Goal: Task Accomplishment & Management: Use online tool/utility

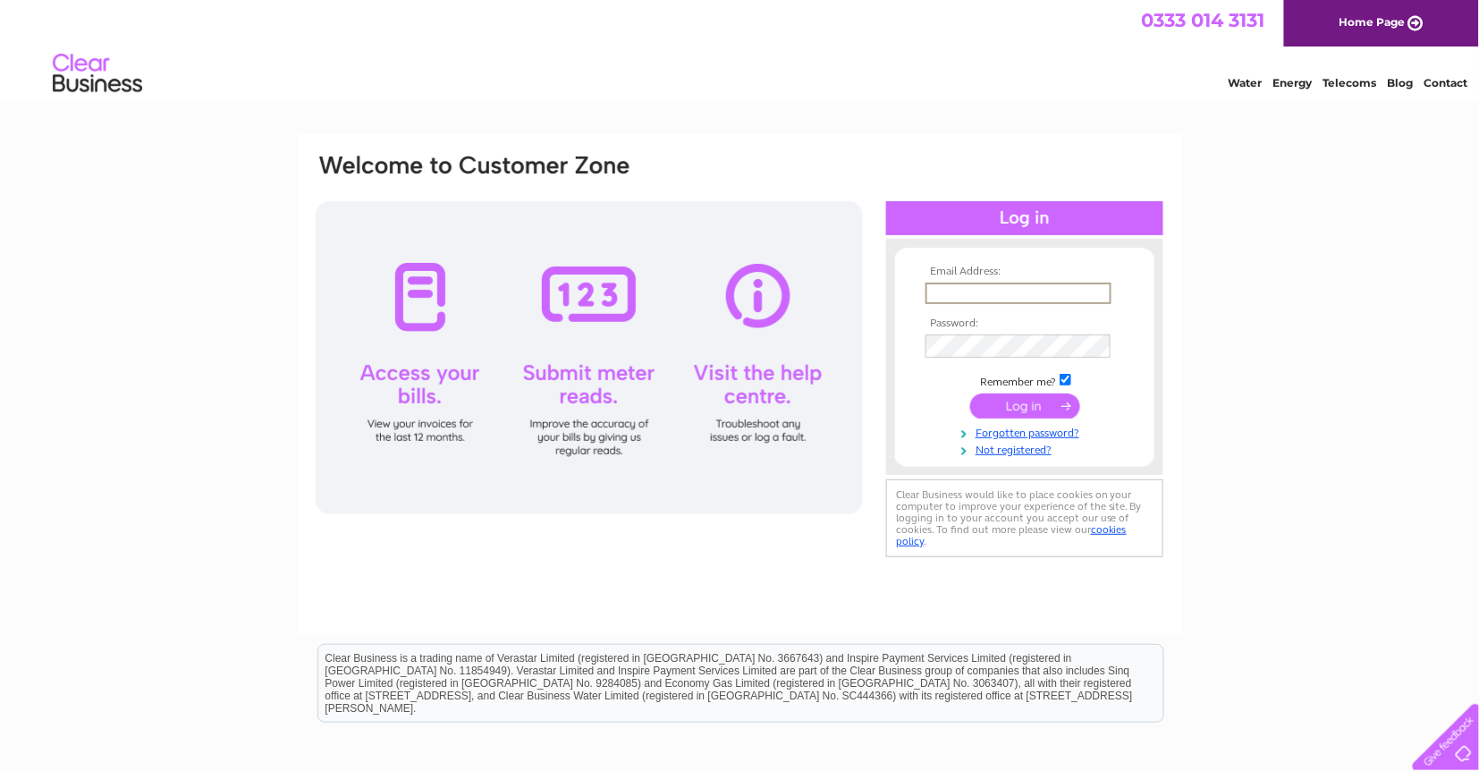
click at [942, 300] on input "text" at bounding box center [1019, 293] width 186 height 21
type input "merchante107@aol.com"
click at [1035, 417] on input "submit" at bounding box center [1025, 404] width 110 height 25
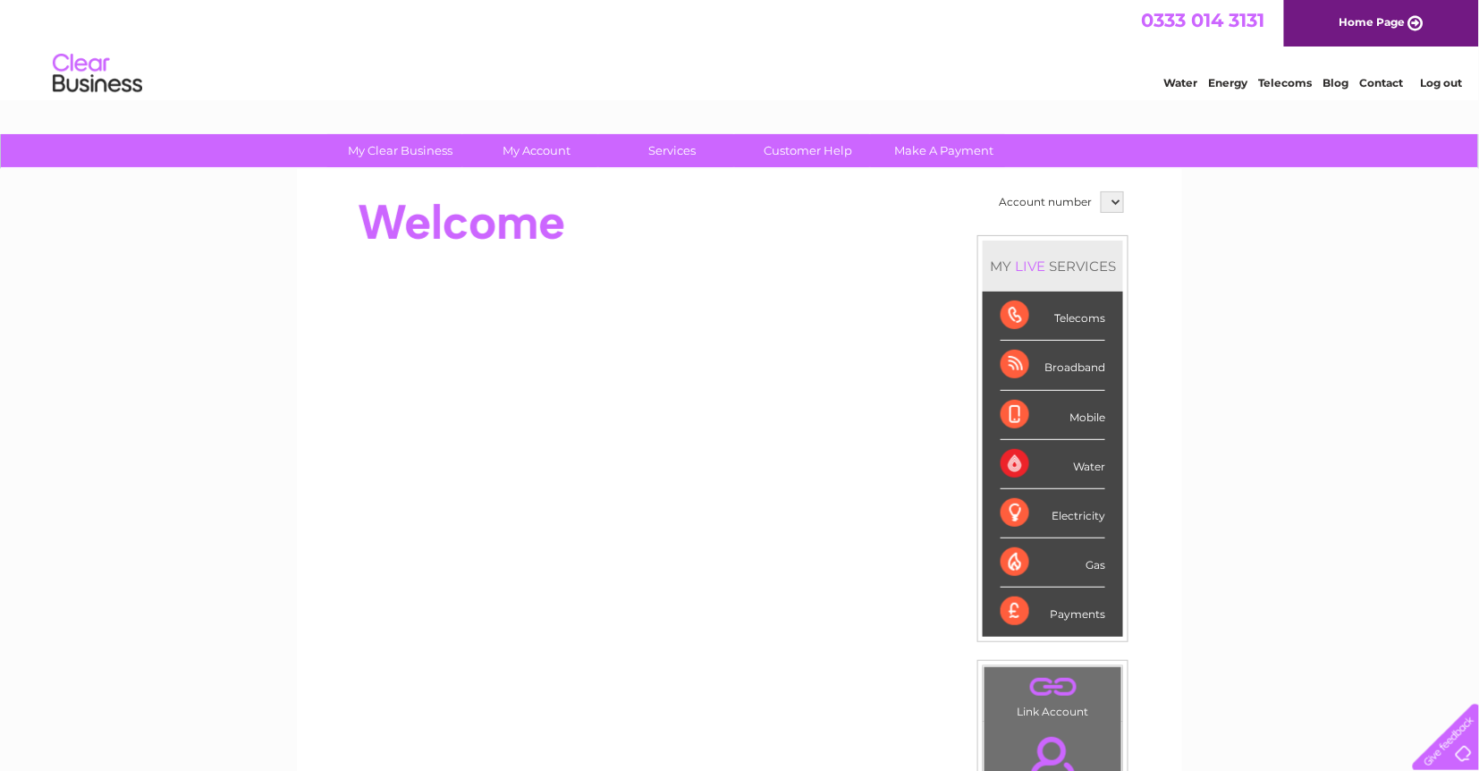
click at [1045, 467] on div "Water" at bounding box center [1053, 464] width 105 height 49
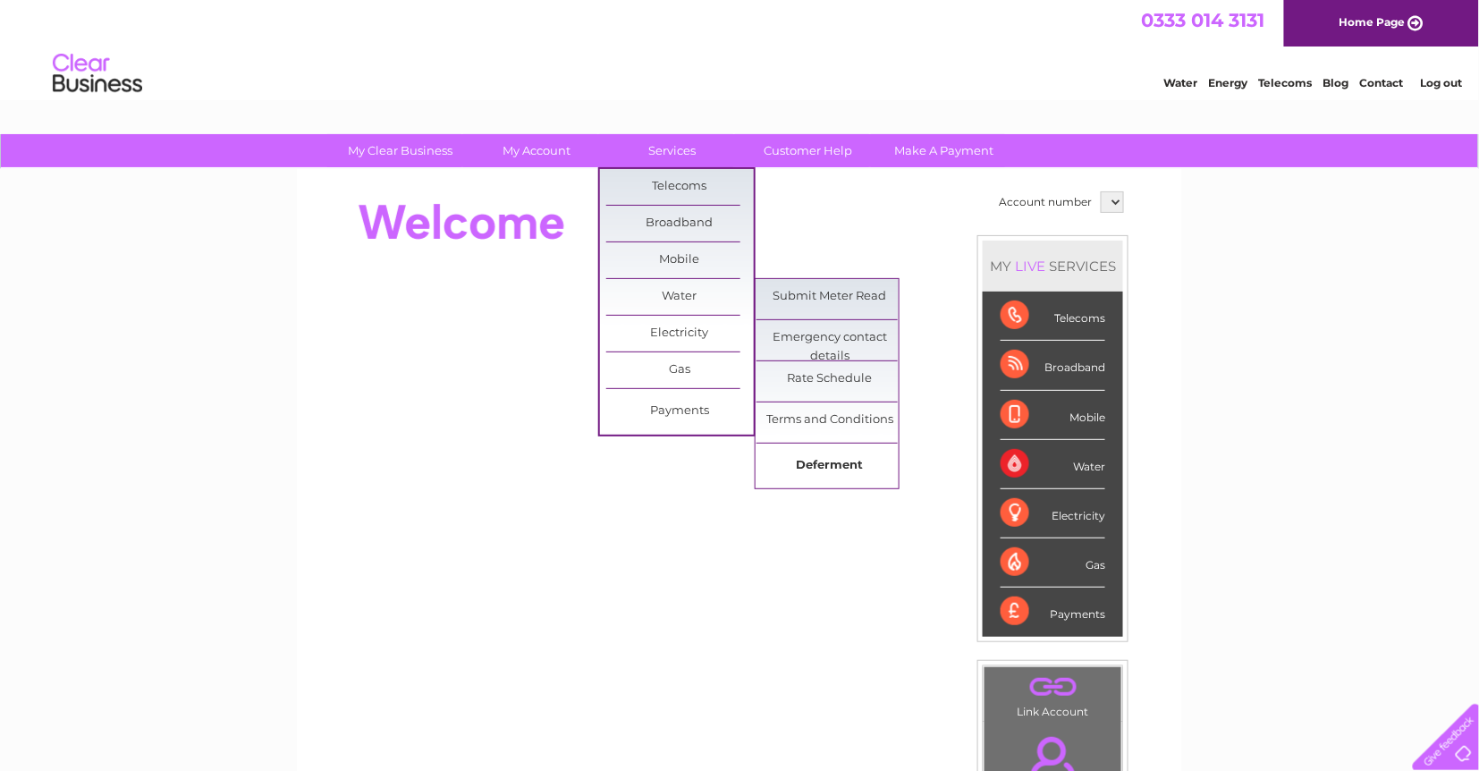
click at [812, 462] on link "Deferment" at bounding box center [831, 466] width 148 height 36
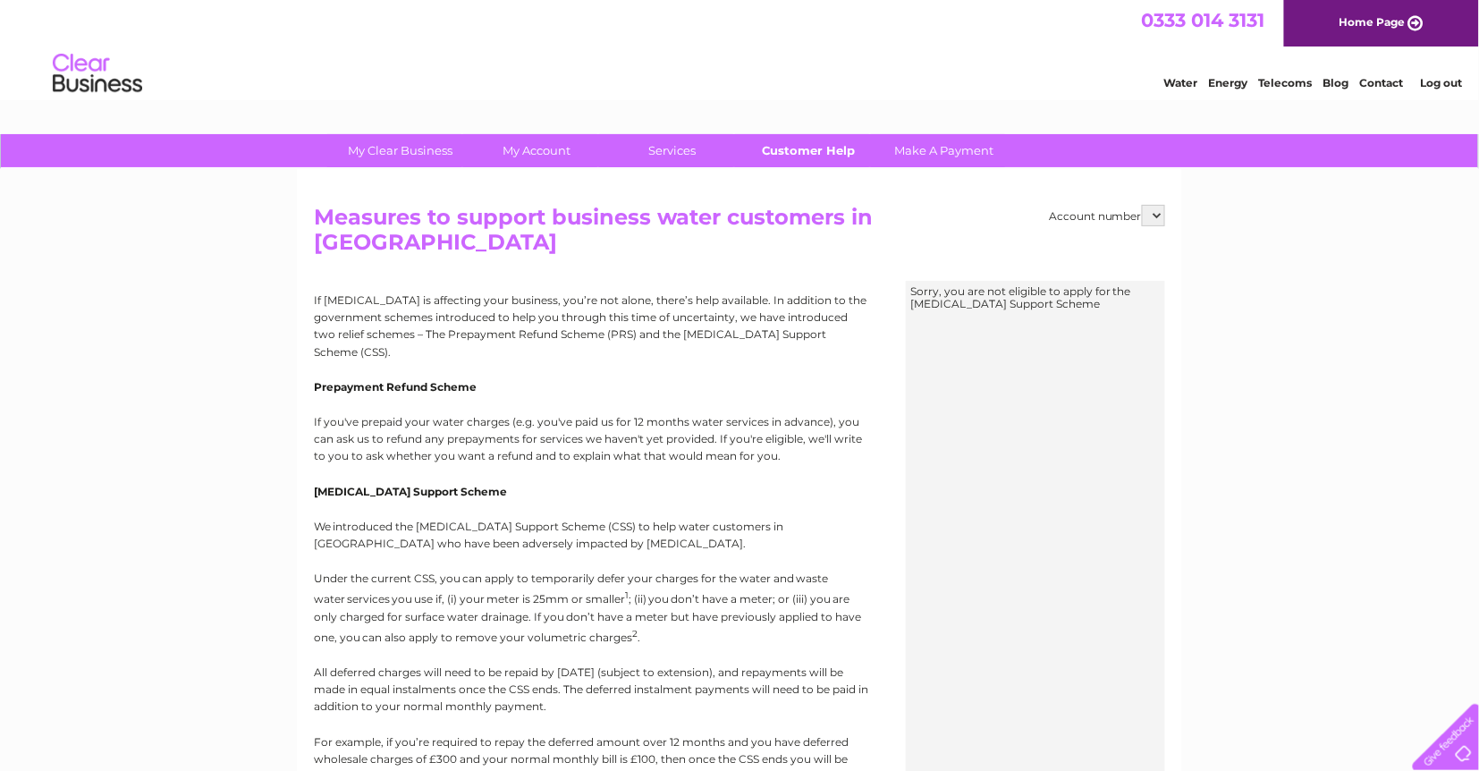
click at [823, 150] on link "Customer Help" at bounding box center [809, 150] width 148 height 33
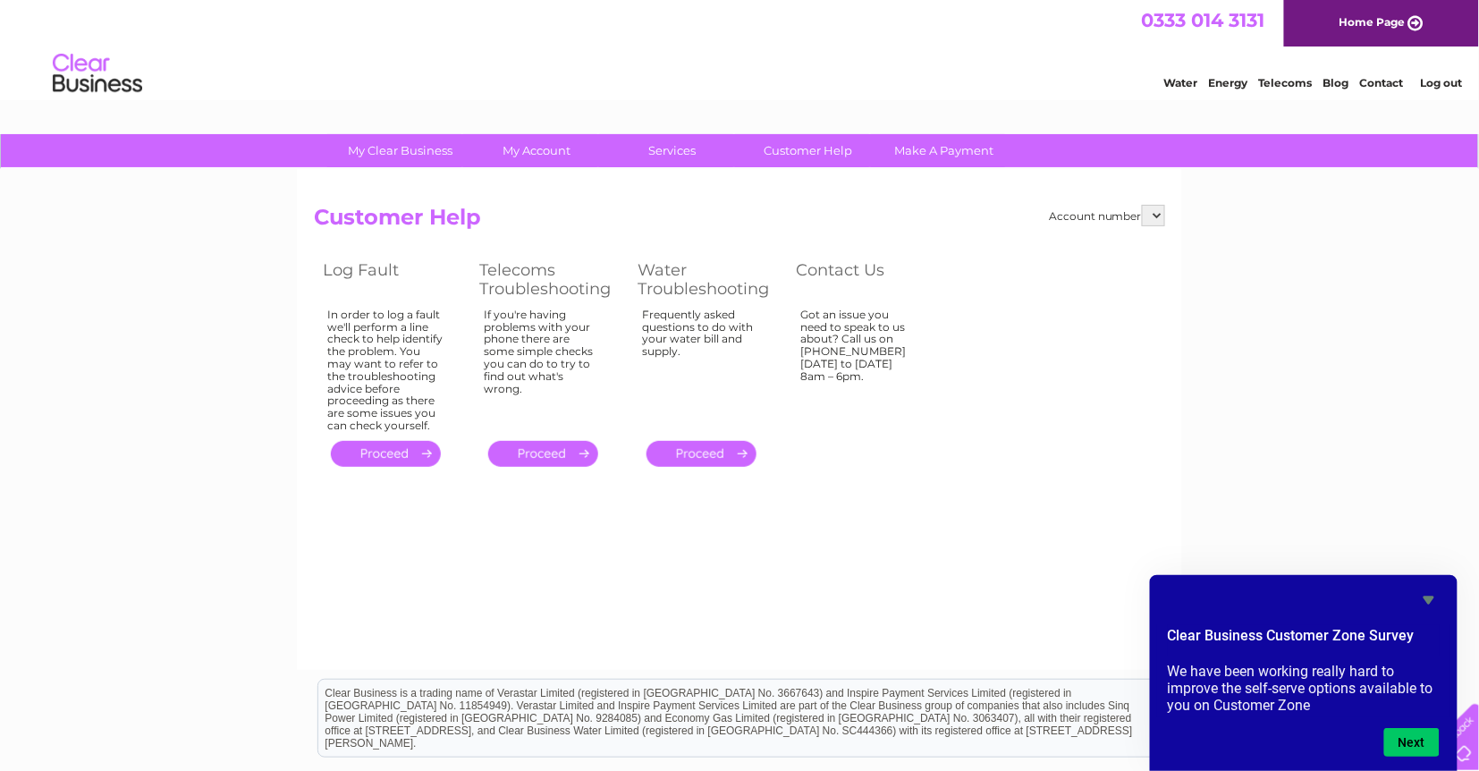
click at [1411, 26] on link "Home Page" at bounding box center [1381, 23] width 195 height 47
